Goal: Obtain resource: Download file/media

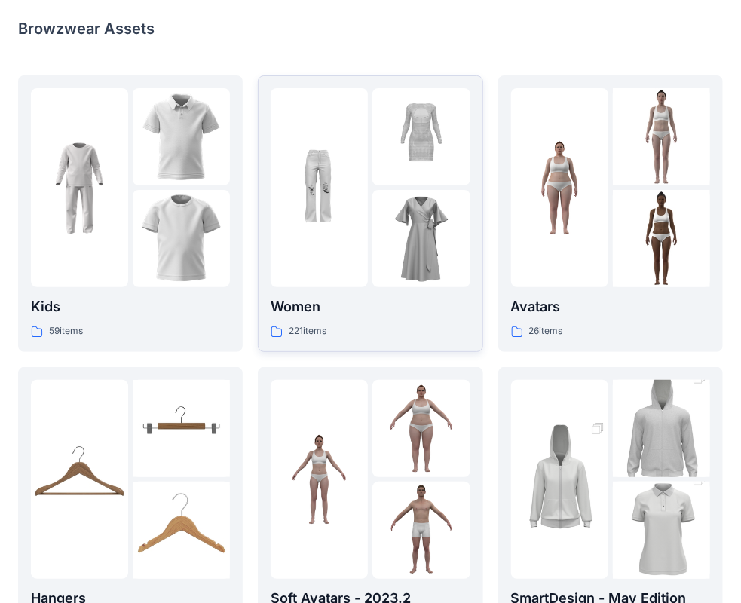
click at [367, 195] on img at bounding box center [319, 188] width 97 height 97
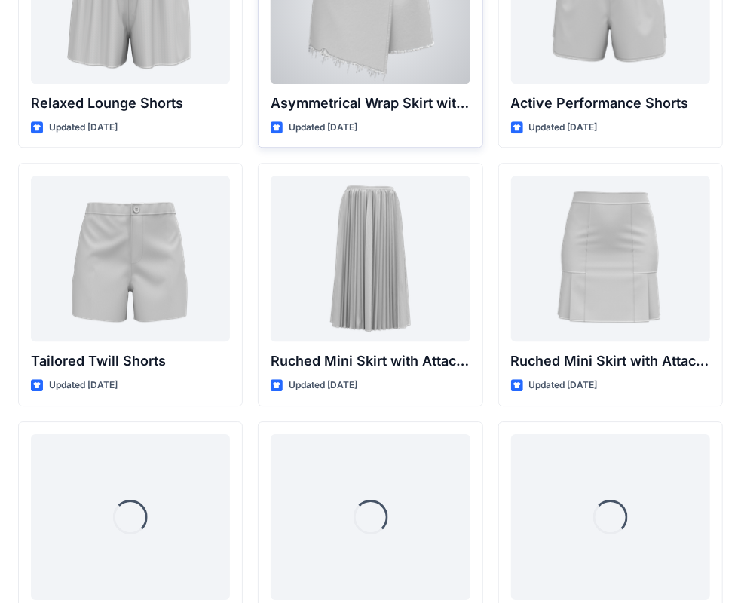
scroll to position [3806, 0]
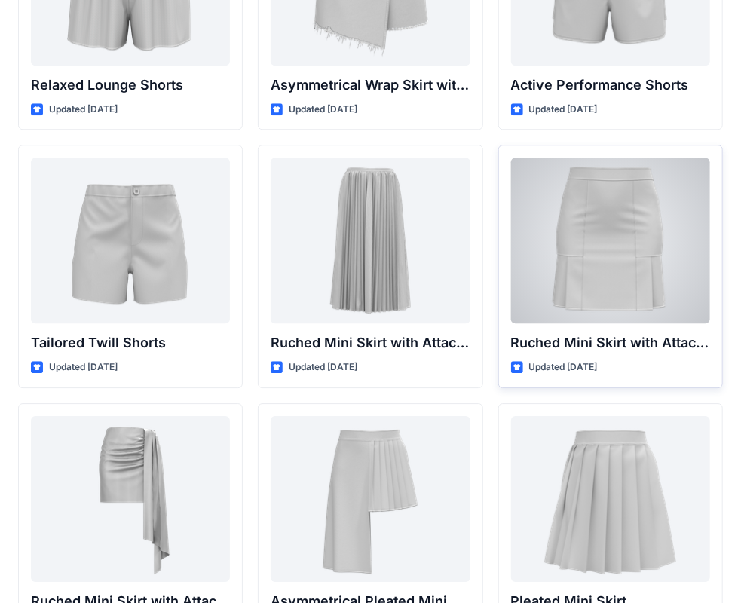
click at [653, 242] on div at bounding box center [610, 241] width 199 height 166
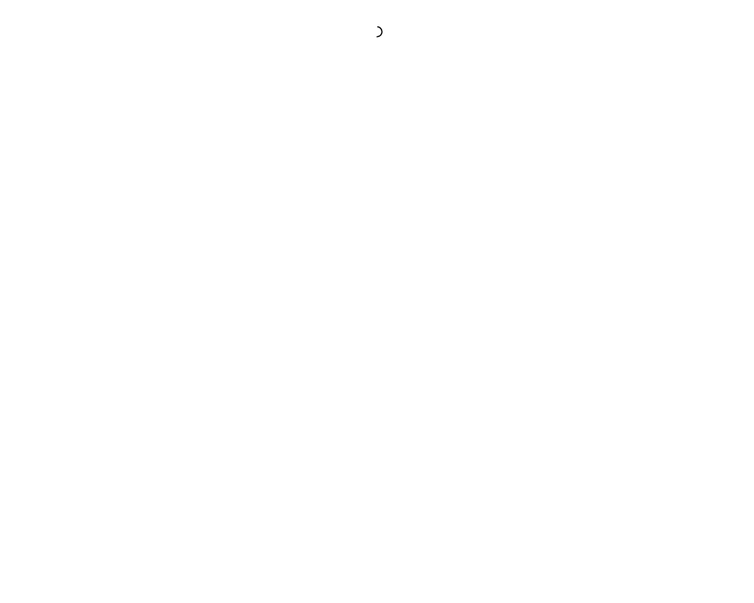
click at [653, 242] on div at bounding box center [377, 301] width 754 height 603
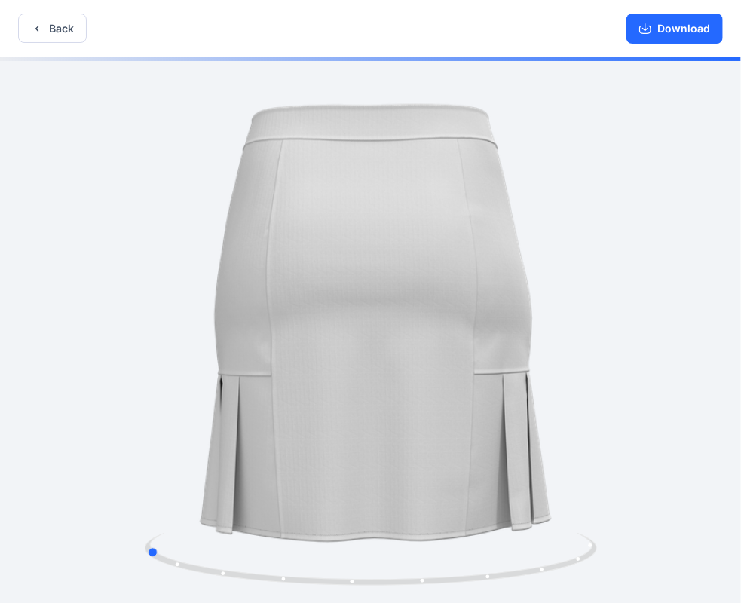
drag, startPoint x: 628, startPoint y: 243, endPoint x: 386, endPoint y: 237, distance: 242.2
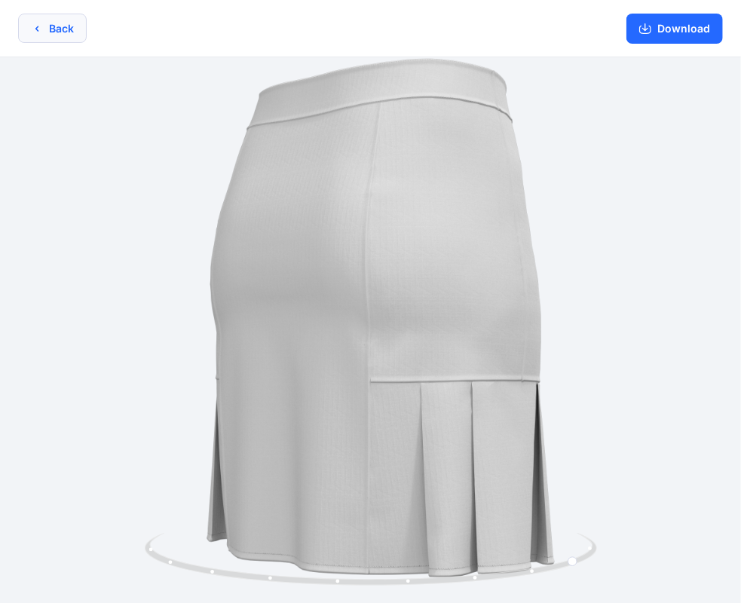
click at [32, 25] on icon "button" at bounding box center [37, 29] width 12 height 12
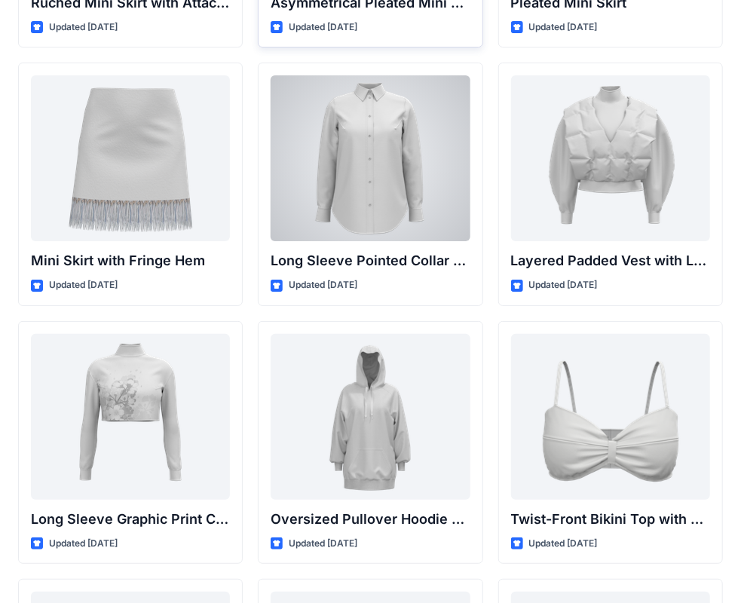
scroll to position [4409, 0]
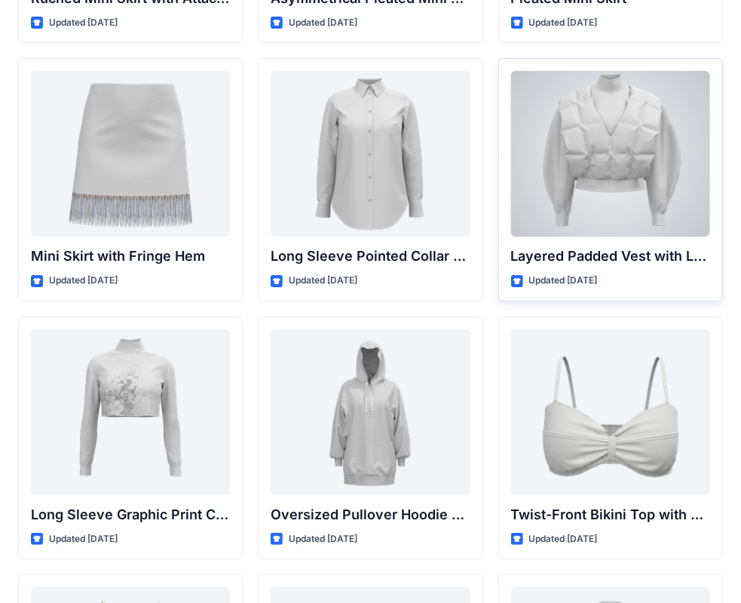
click at [637, 157] on div at bounding box center [610, 154] width 199 height 166
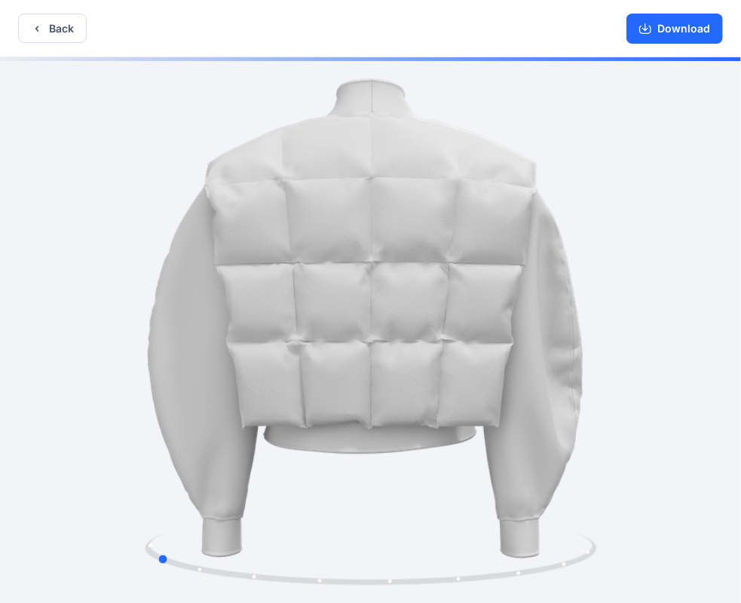
drag, startPoint x: 441, startPoint y: 243, endPoint x: 241, endPoint y: 149, distance: 221.7
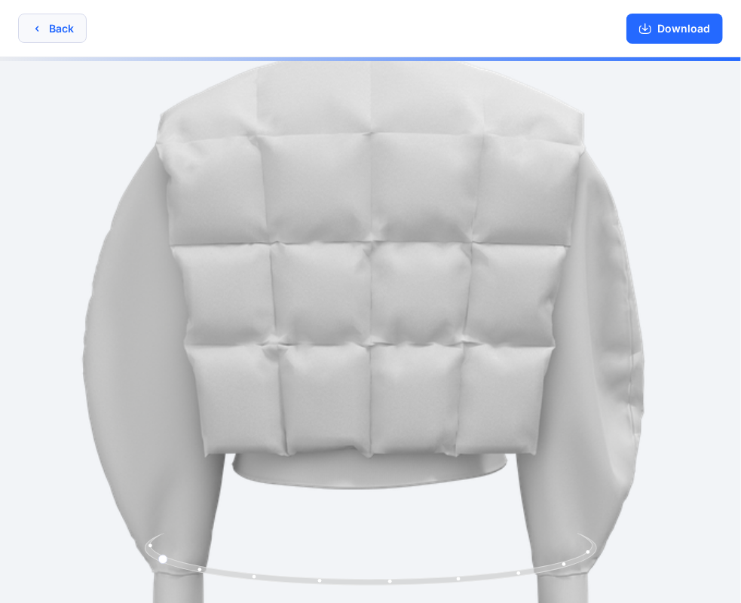
click at [54, 27] on button "Back" at bounding box center [52, 28] width 69 height 29
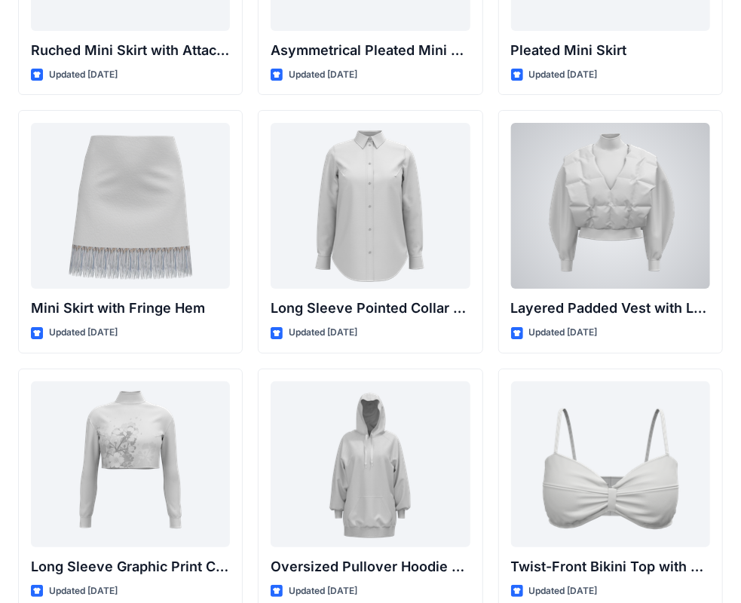
scroll to position [4385, 0]
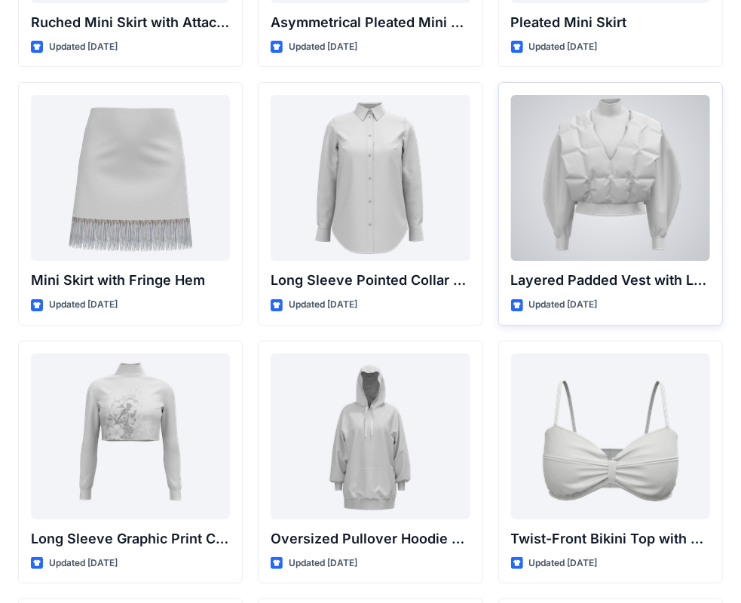
click at [640, 220] on div at bounding box center [610, 178] width 199 height 166
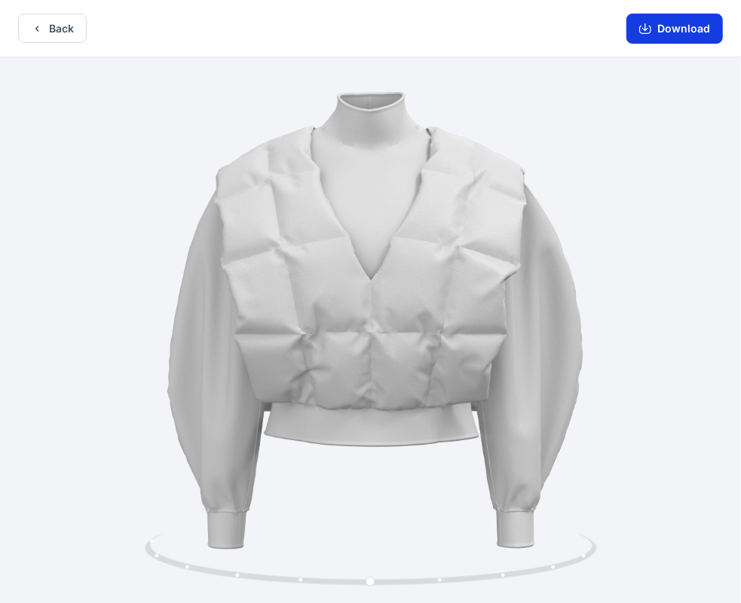
click at [686, 27] on button "Download" at bounding box center [675, 29] width 97 height 30
click at [677, 35] on button "Download" at bounding box center [675, 29] width 97 height 30
